Goal: Feedback & Contribution: Leave review/rating

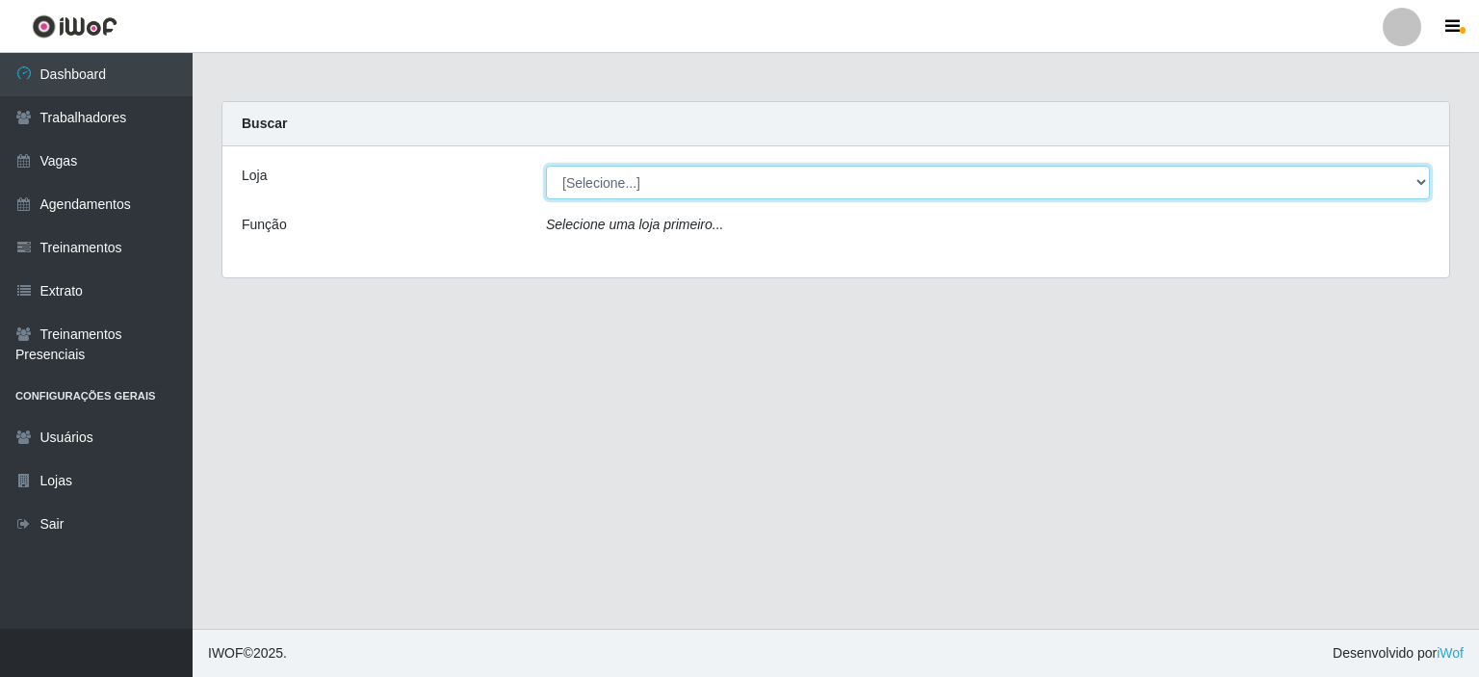
click at [613, 190] on select "[Selecione...] Preço Bom Supermercado" at bounding box center [988, 183] width 884 height 34
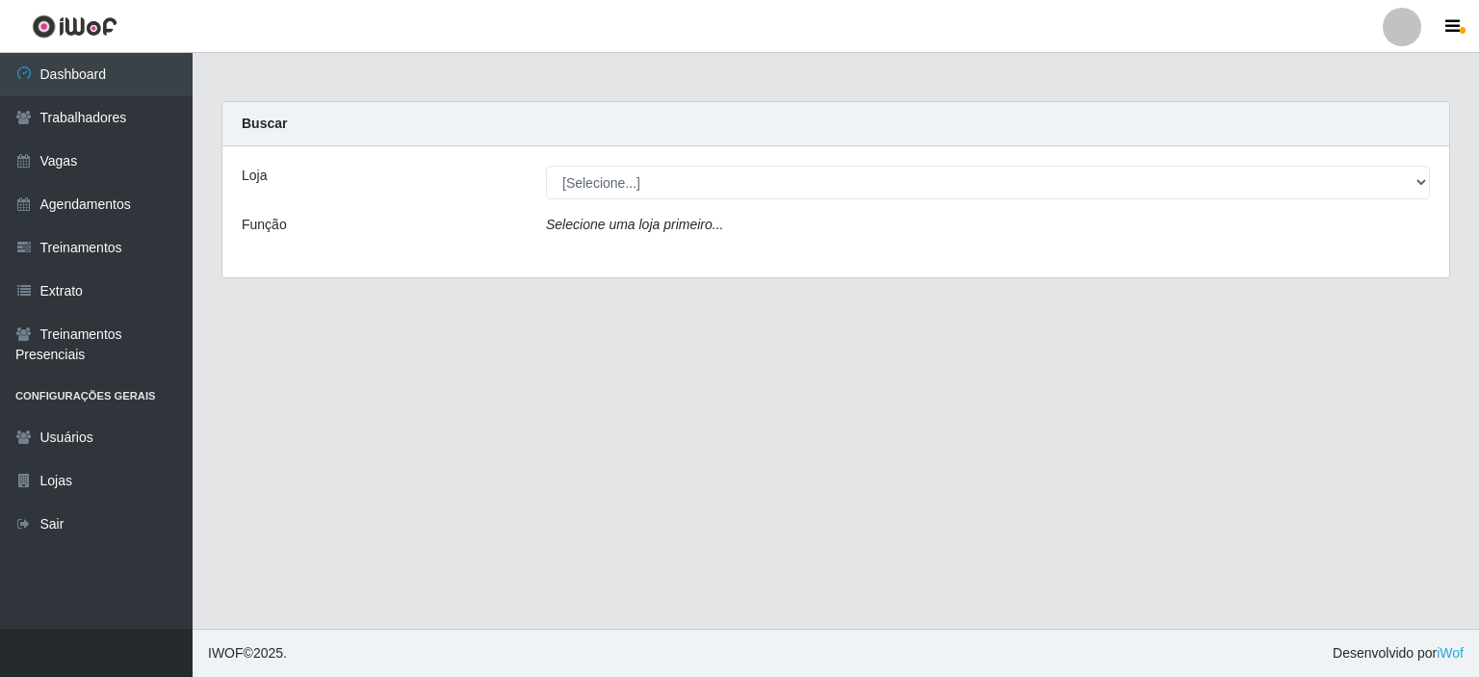
click at [611, 253] on div "Loja [Selecione...] Preço Bom Supermercado Função Selecione uma loja primeiro..." at bounding box center [835, 211] width 1227 height 131
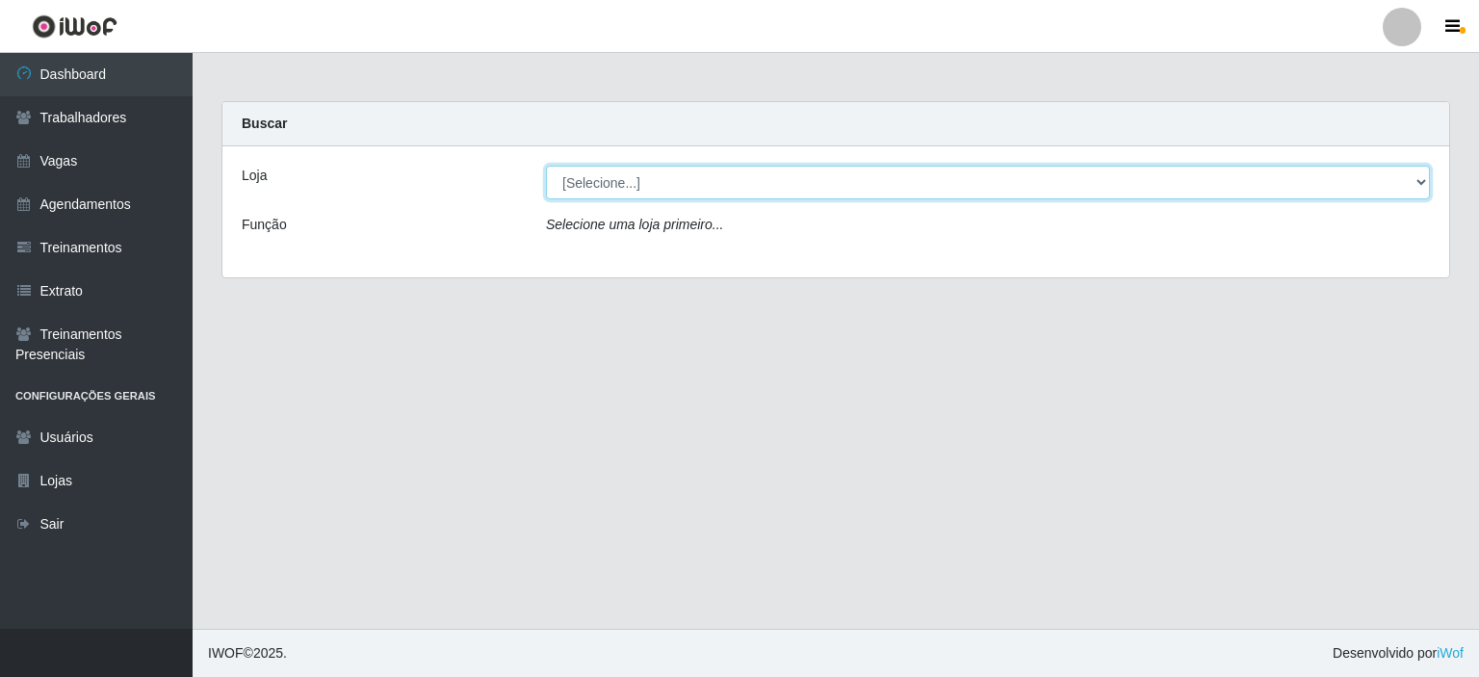
click at [607, 176] on select "[Selecione...] Preço Bom Supermercado" at bounding box center [988, 183] width 884 height 34
select select "387"
click at [546, 166] on select "[Selecione...] Preço Bom Supermercado" at bounding box center [988, 183] width 884 height 34
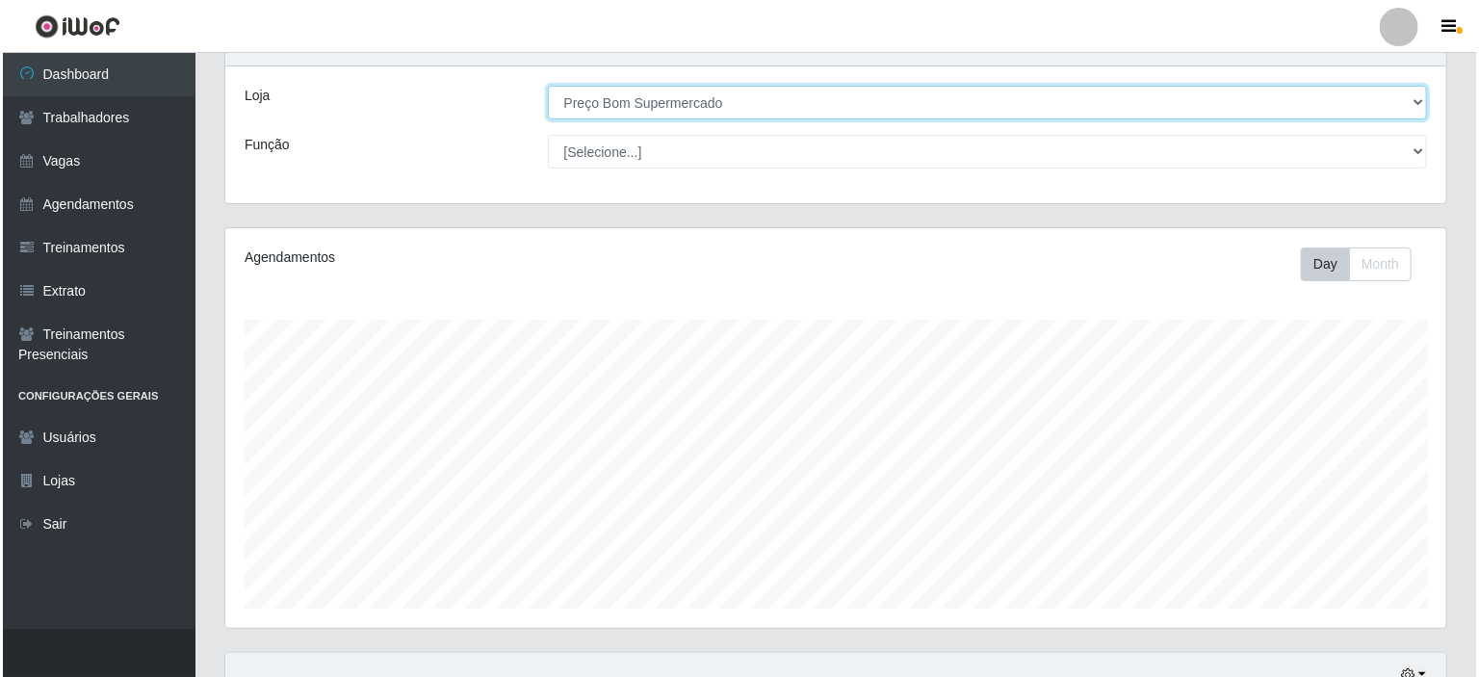
scroll to position [341, 0]
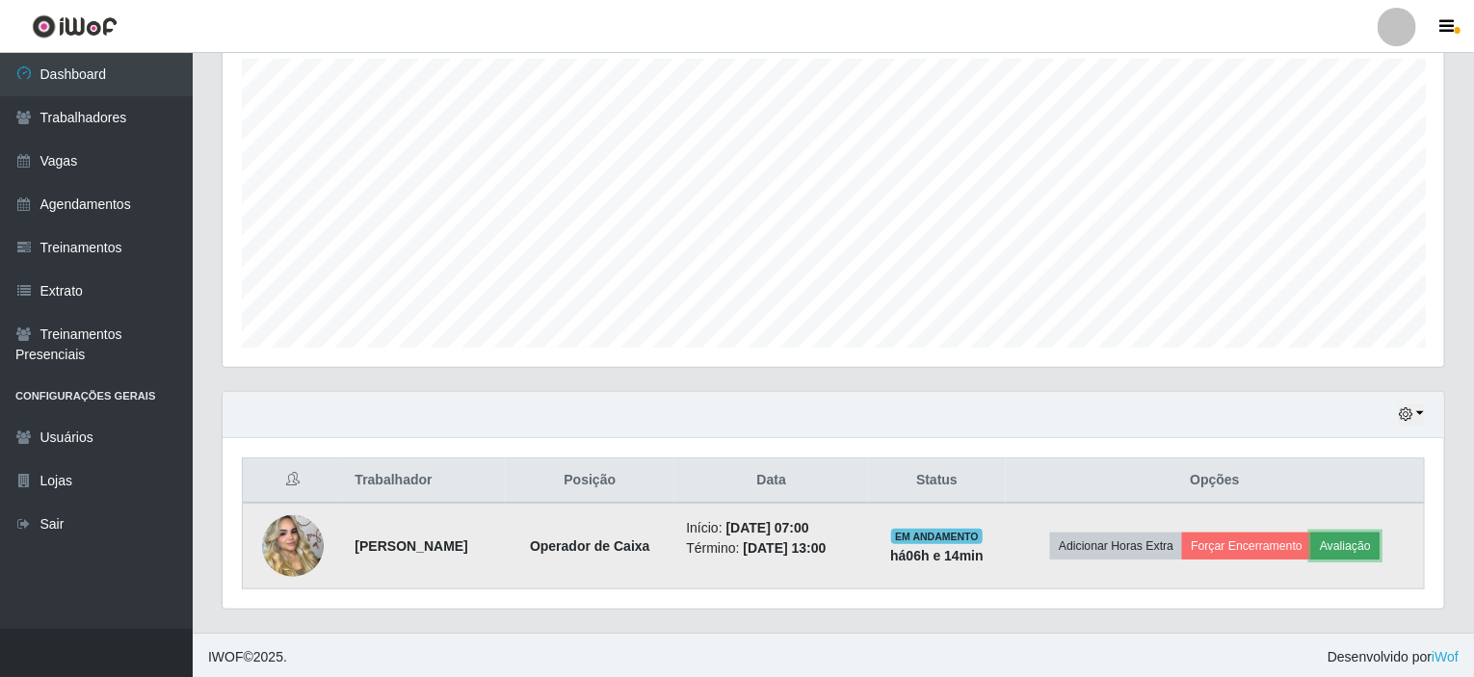
click at [1379, 544] on button "Avaliação" at bounding box center [1345, 546] width 68 height 27
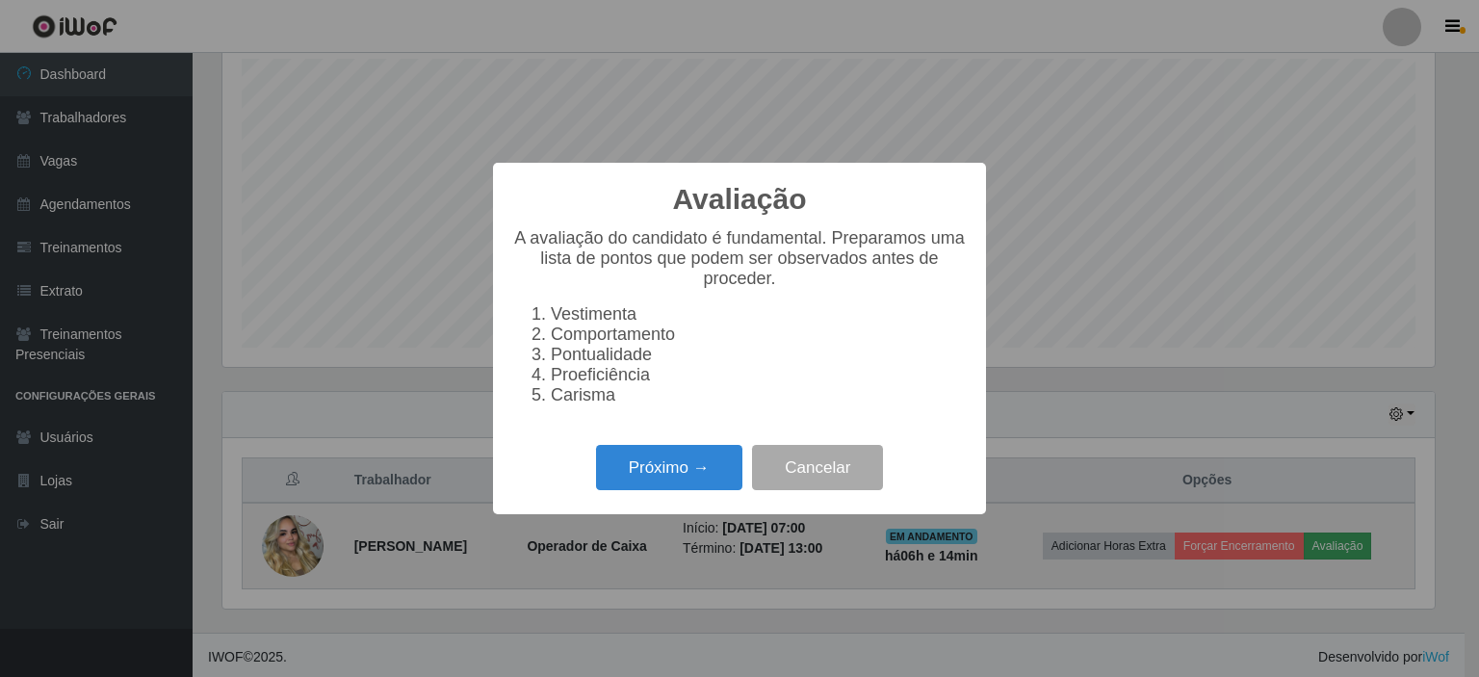
scroll to position [400, 1213]
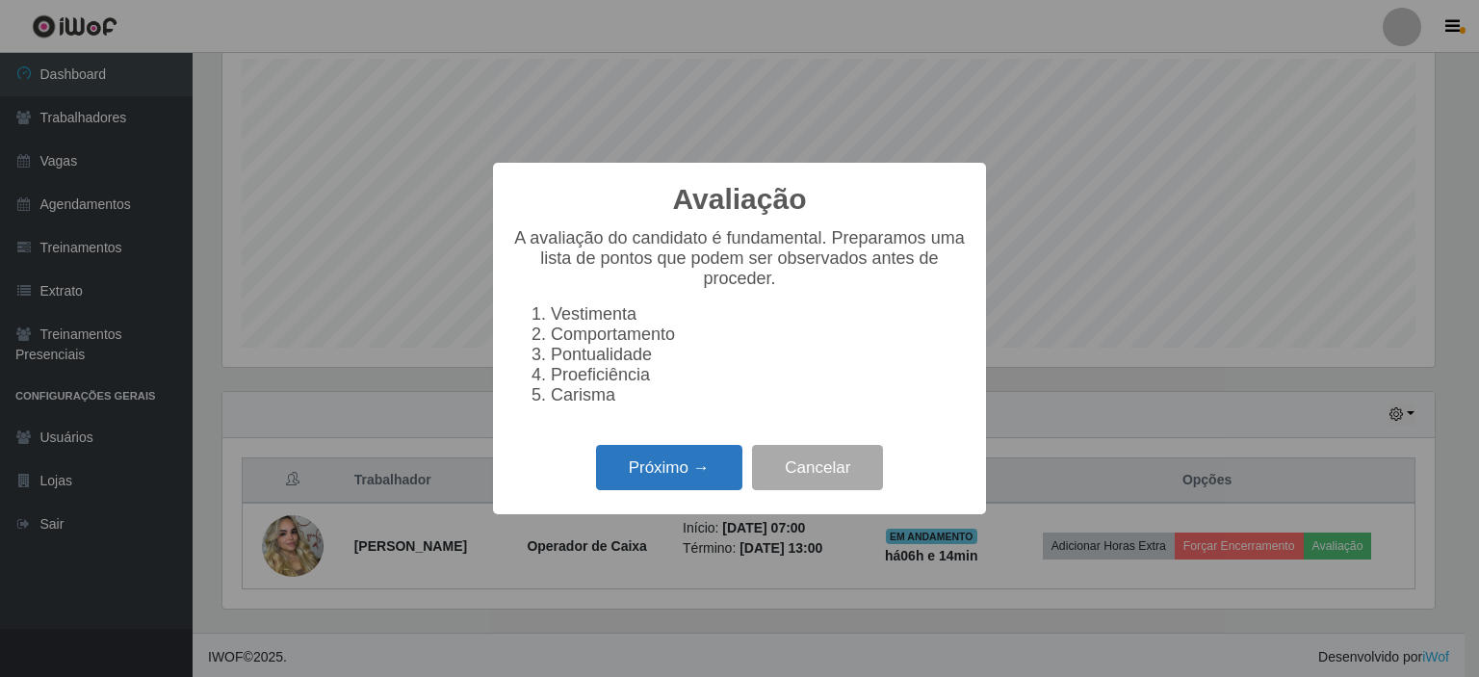
click at [655, 461] on button "Próximo →" at bounding box center [669, 467] width 146 height 45
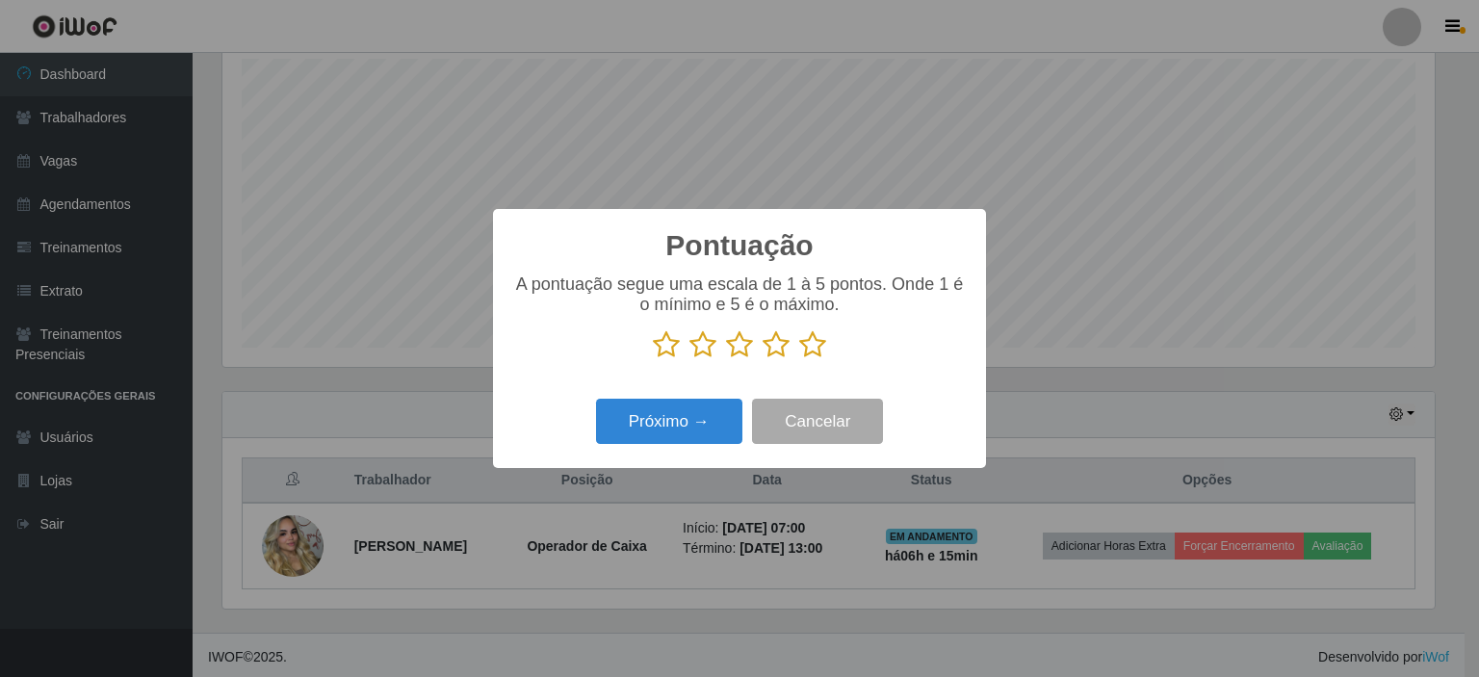
click at [808, 346] on icon at bounding box center [812, 344] width 27 height 29
click at [799, 359] on input "radio" at bounding box center [799, 359] width 0 height 0
click at [634, 456] on div "Pontuação × A pontuação segue uma escala de 1 à 5 pontos. Onde 1 é o mínimo e 5…" at bounding box center [739, 338] width 493 height 259
click at [640, 430] on button "Próximo →" at bounding box center [669, 421] width 146 height 45
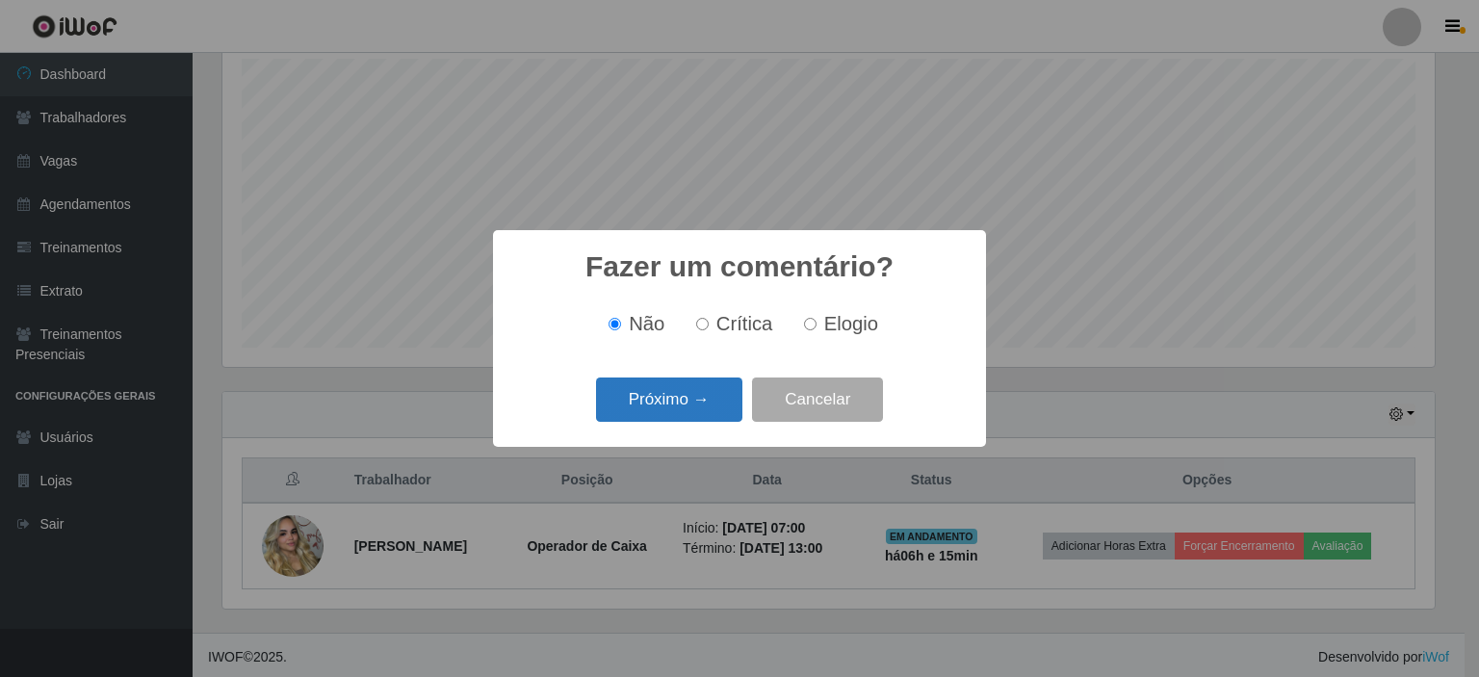
click at [649, 397] on button "Próximo →" at bounding box center [669, 400] width 146 height 45
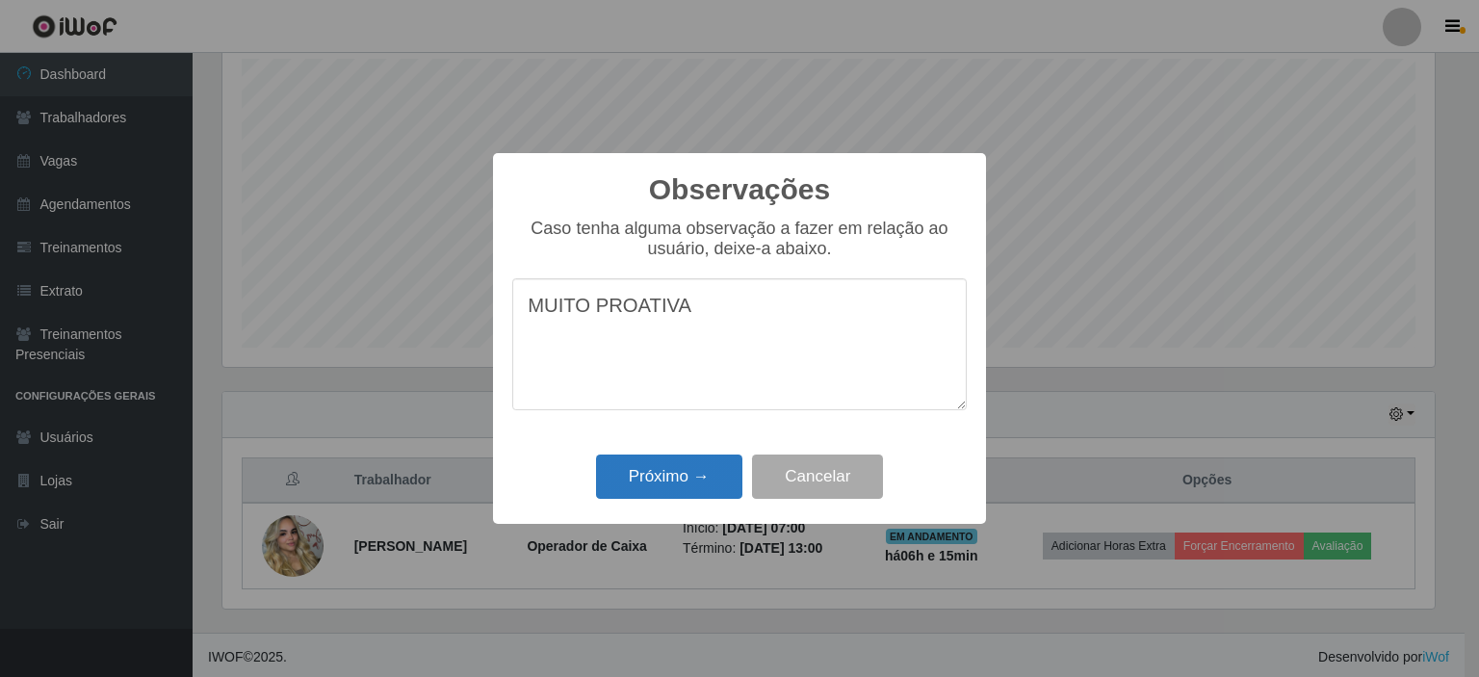
type textarea "MUITO PROATIVA"
click at [656, 477] on button "Próximo →" at bounding box center [669, 477] width 146 height 45
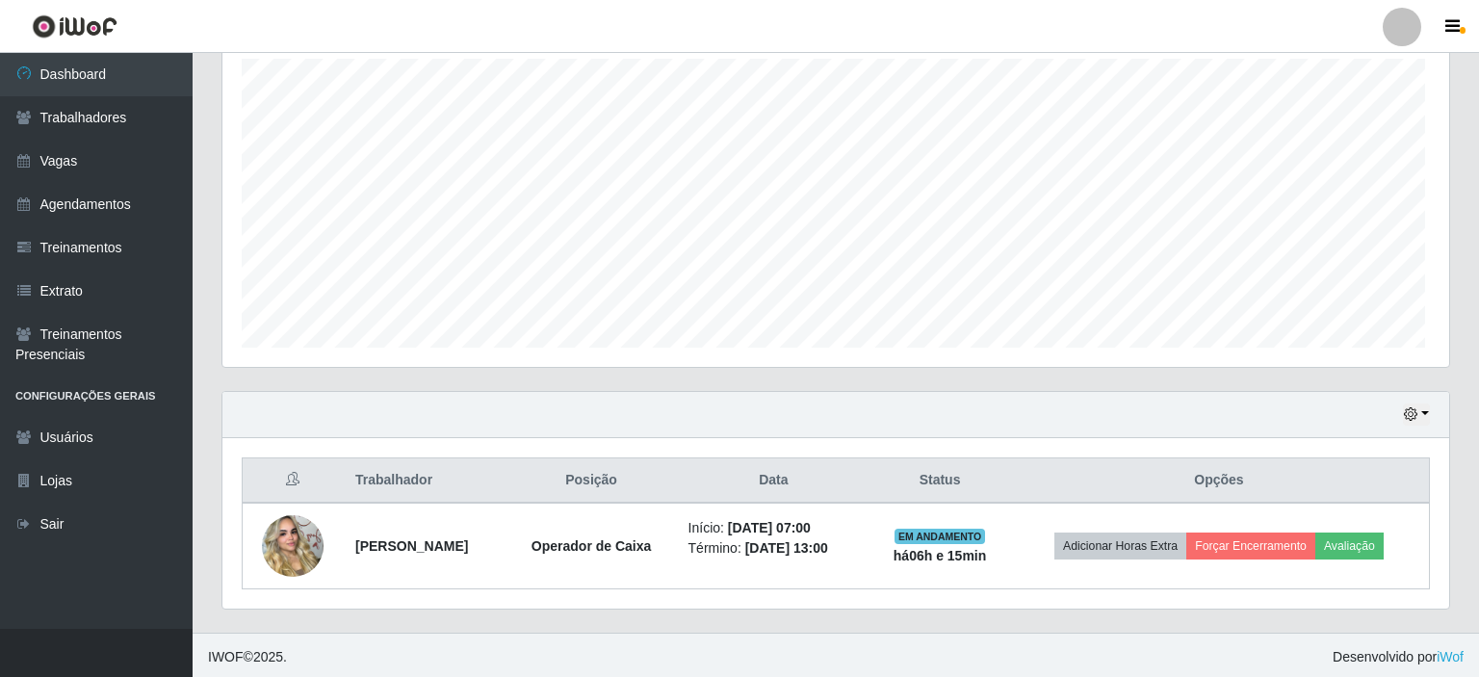
scroll to position [400, 1221]
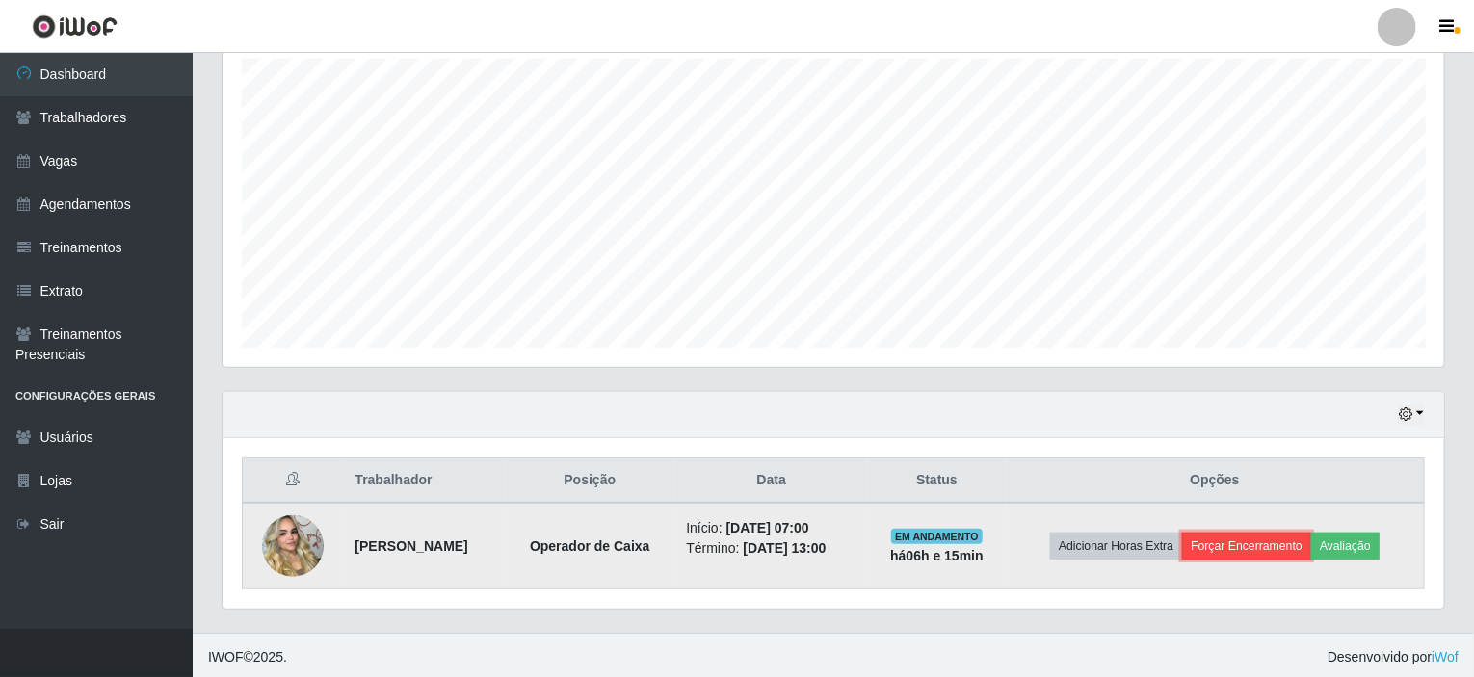
click at [1240, 542] on button "Forçar Encerramento" at bounding box center [1246, 546] width 129 height 27
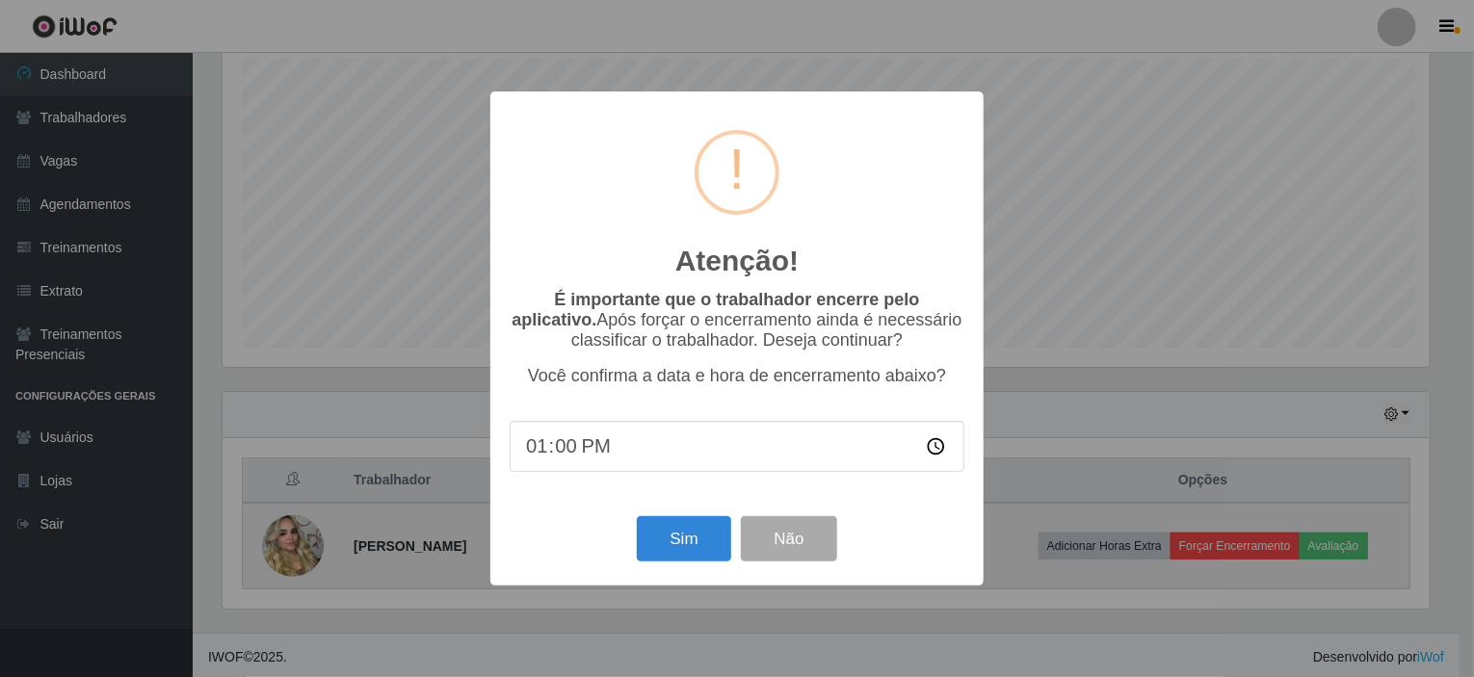
scroll to position [400, 1213]
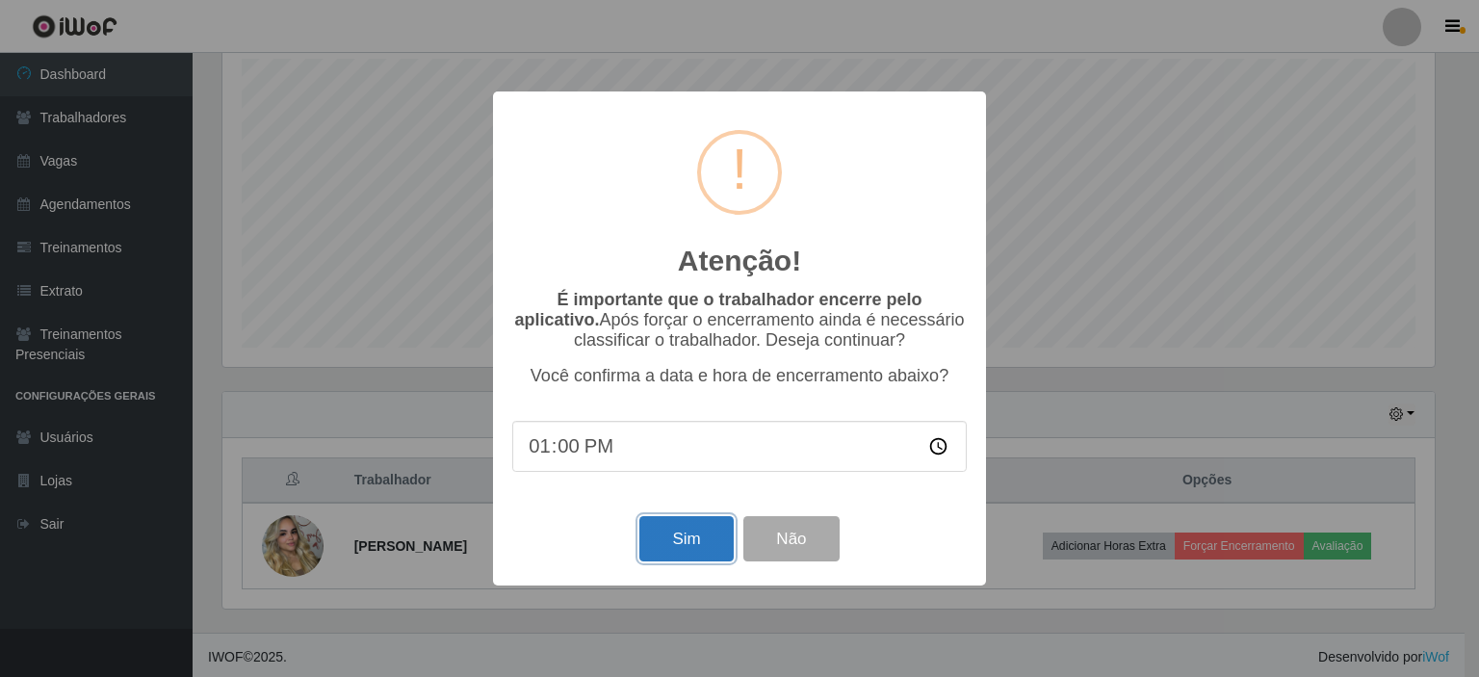
click at [687, 532] on button "Sim" at bounding box center [685, 538] width 93 height 45
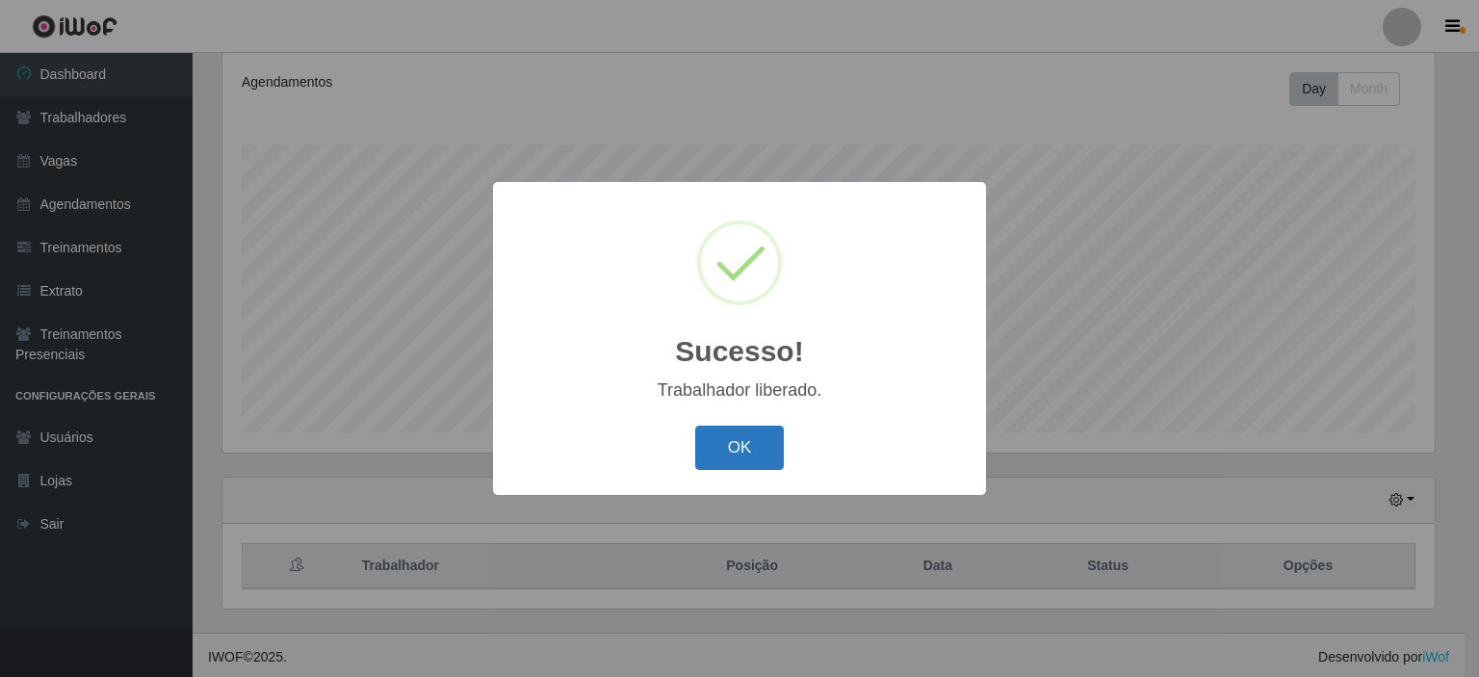
click at [728, 447] on button "OK" at bounding box center [740, 448] width 90 height 45
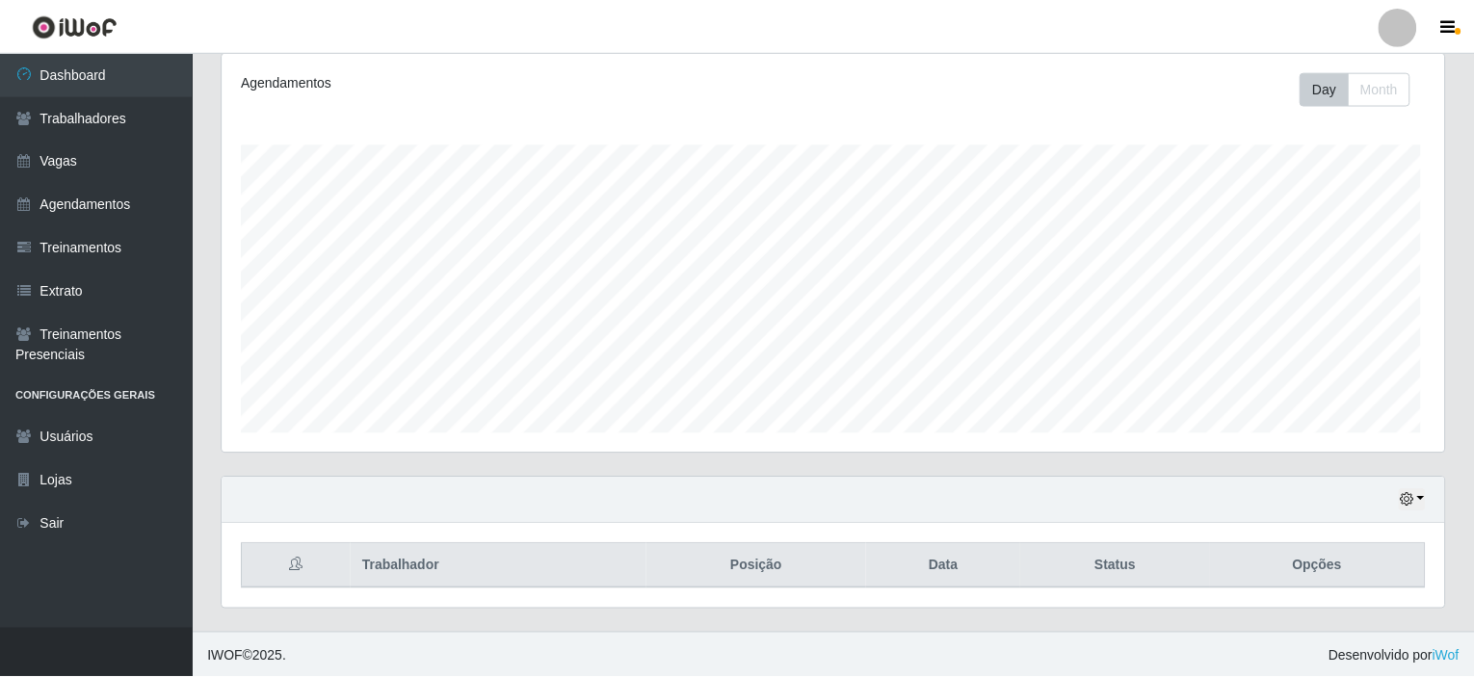
scroll to position [400, 1221]
